Goal: Task Accomplishment & Management: Manage account settings

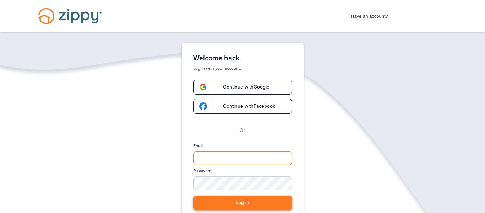
type input "**********"
click at [220, 204] on button "Log in" at bounding box center [242, 202] width 99 height 15
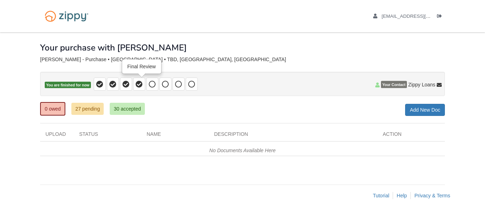
click at [142, 85] on icon at bounding box center [139, 84] width 7 height 7
